Goal: Check status: Check status

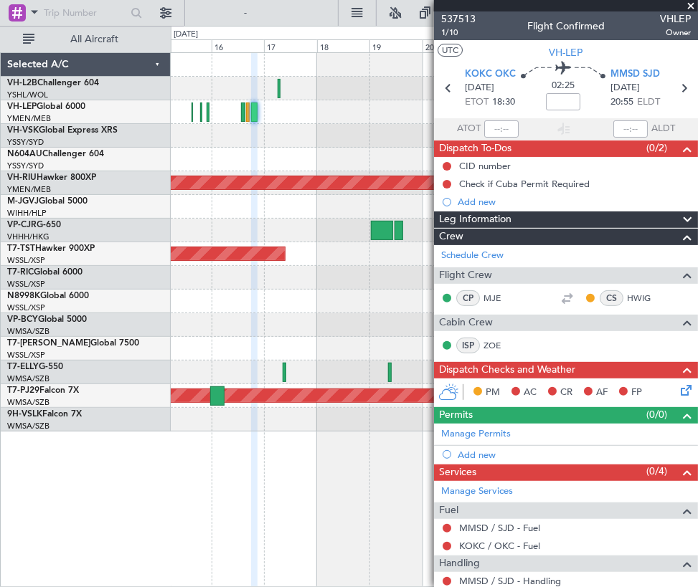
click at [213, 107] on div "Planned Maint [GEOGRAPHIC_DATA] ([GEOGRAPHIC_DATA]) Planned Maint [GEOGRAPHIC_D…" at bounding box center [434, 242] width 527 height 379
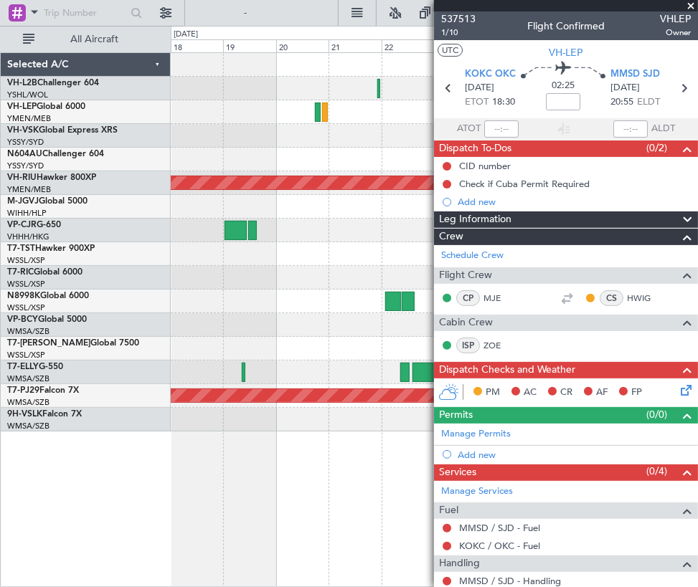
click at [176, 108] on div "Planned Maint [GEOGRAPHIC_DATA] ([GEOGRAPHIC_DATA]) Planned Maint [GEOGRAPHIC_D…" at bounding box center [434, 242] width 527 height 379
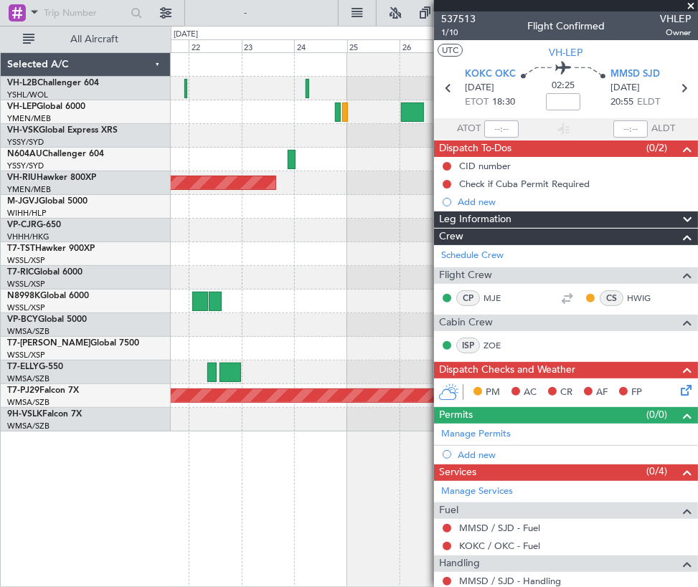
click at [493, 5] on span at bounding box center [691, 6] width 14 height 13
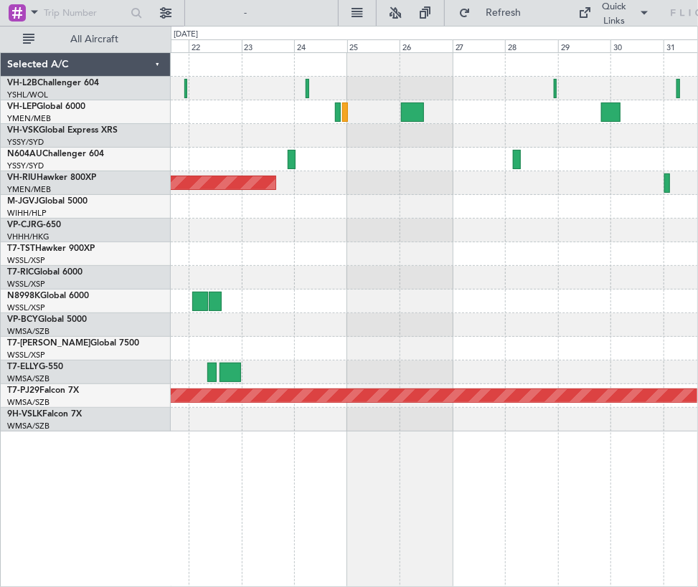
type input "0"
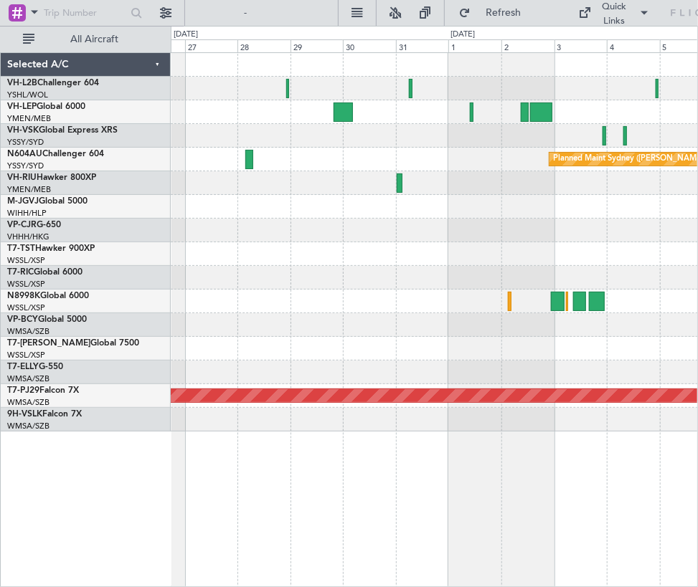
click at [320, 196] on div "Planned Maint Sydney ([PERSON_NAME] Intl) Planned Maint [GEOGRAPHIC_DATA] (Sult…" at bounding box center [434, 242] width 527 height 379
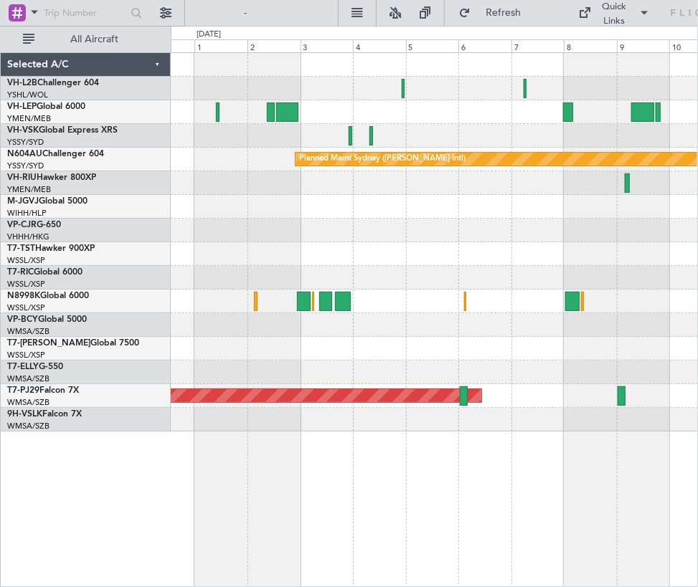
click at [308, 236] on div "Planned Maint Sydney ([PERSON_NAME] Intl) Planned Maint [GEOGRAPHIC_DATA] (Sult…" at bounding box center [434, 242] width 527 height 379
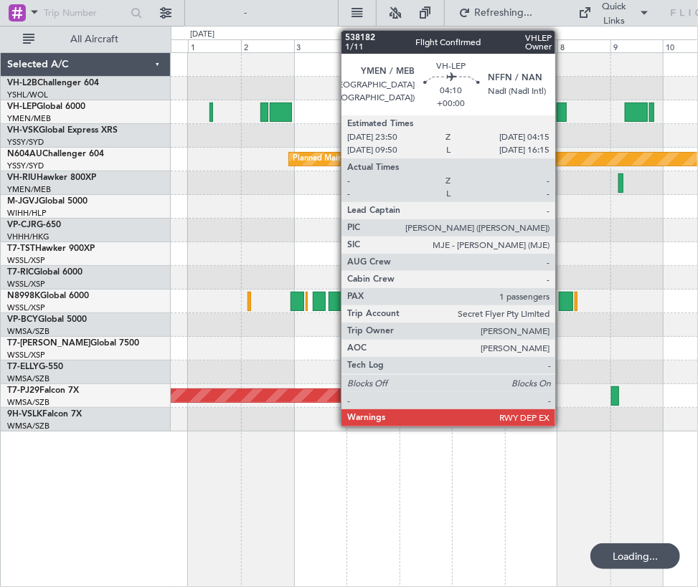
click at [493, 117] on div at bounding box center [562, 112] width 10 height 19
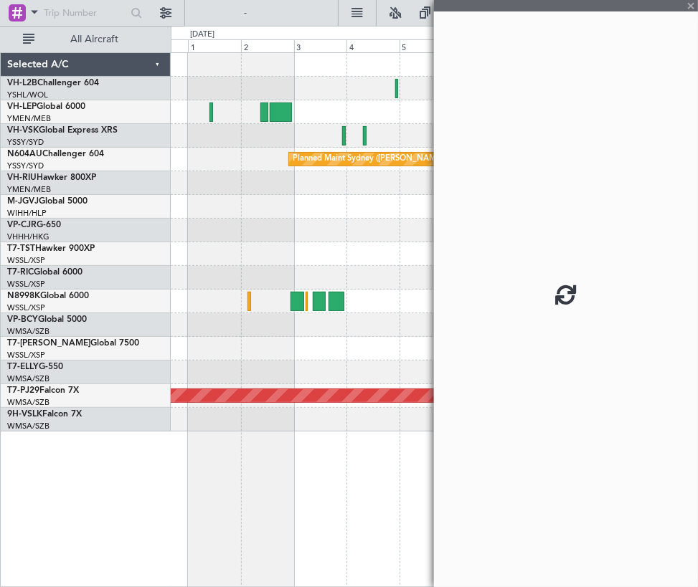
drag, startPoint x: 584, startPoint y: 225, endPoint x: 424, endPoint y: 208, distance: 160.9
click at [424, 208] on fb-app "[DATE] - [DATE] Refresh Quick Links All Aircraft Planned Maint Sydney ([PERSON_…" at bounding box center [349, 299] width 698 height 577
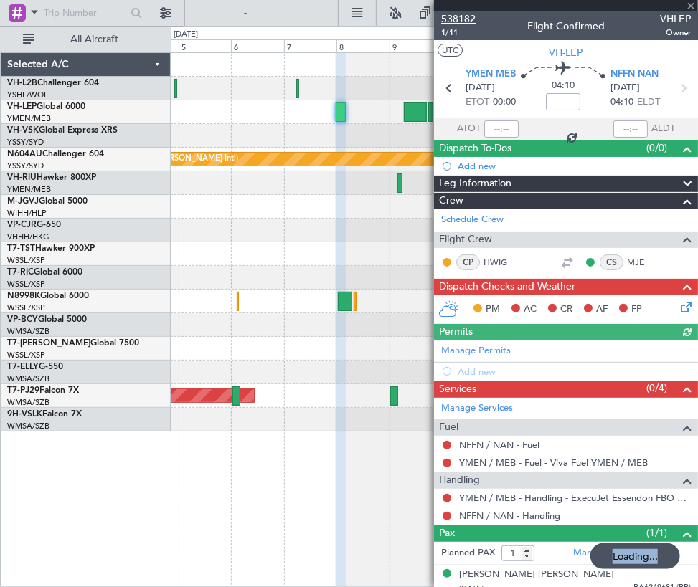
click at [459, 23] on span "538182" at bounding box center [458, 18] width 34 height 15
